Goal: Find specific page/section: Find specific page/section

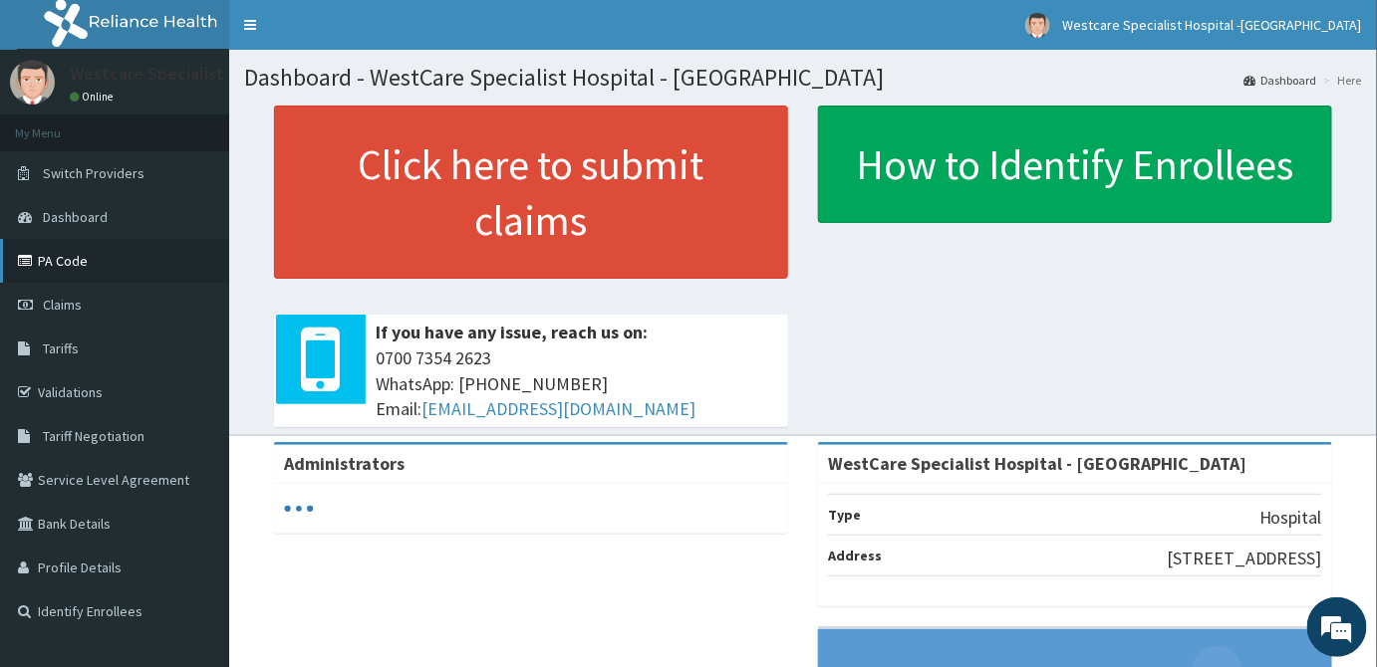
click at [84, 272] on link "PA Code" at bounding box center [114, 261] width 229 height 44
